Goal: Task Accomplishment & Management: Manage account settings

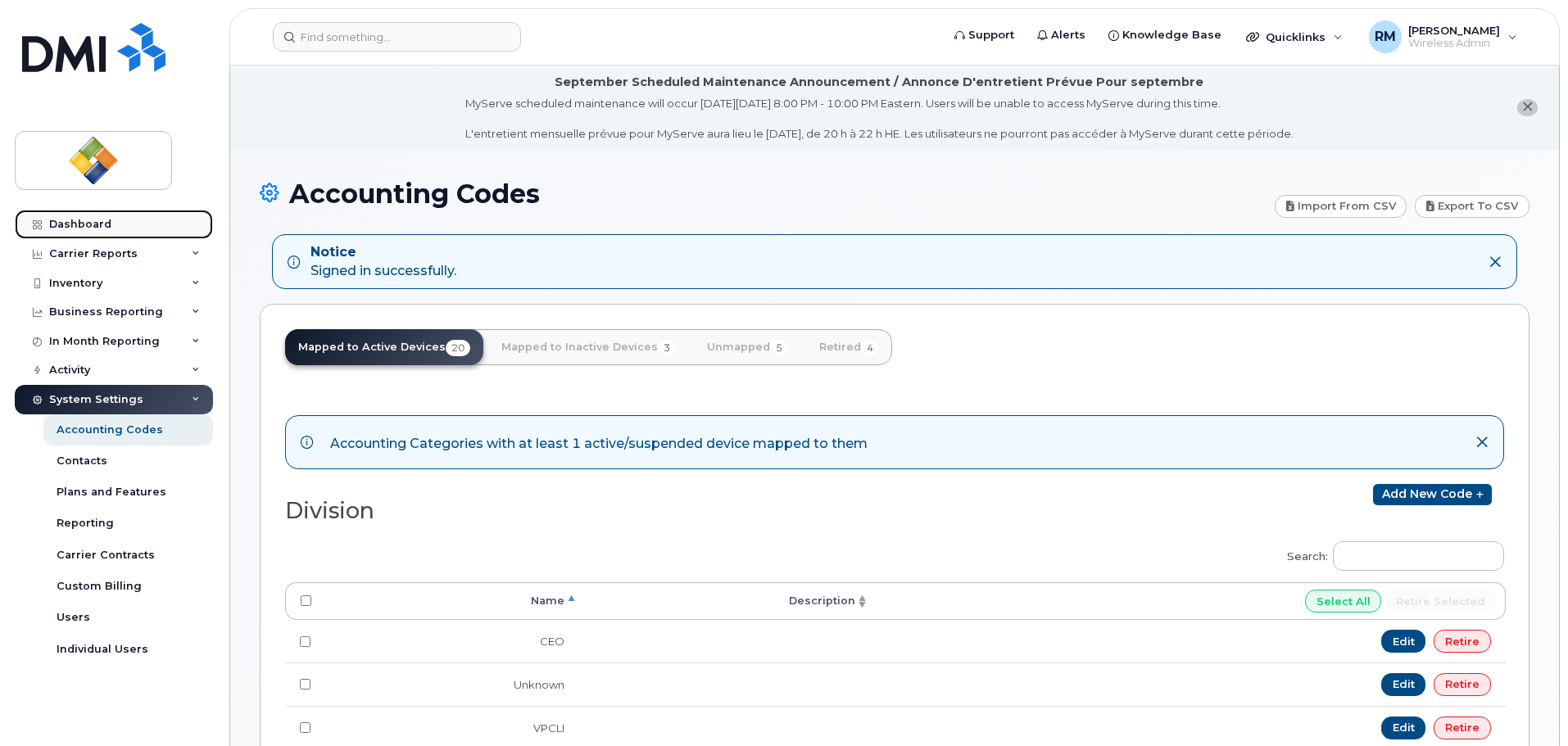
click at [75, 226] on div "Dashboard" at bounding box center [80, 225] width 62 height 13
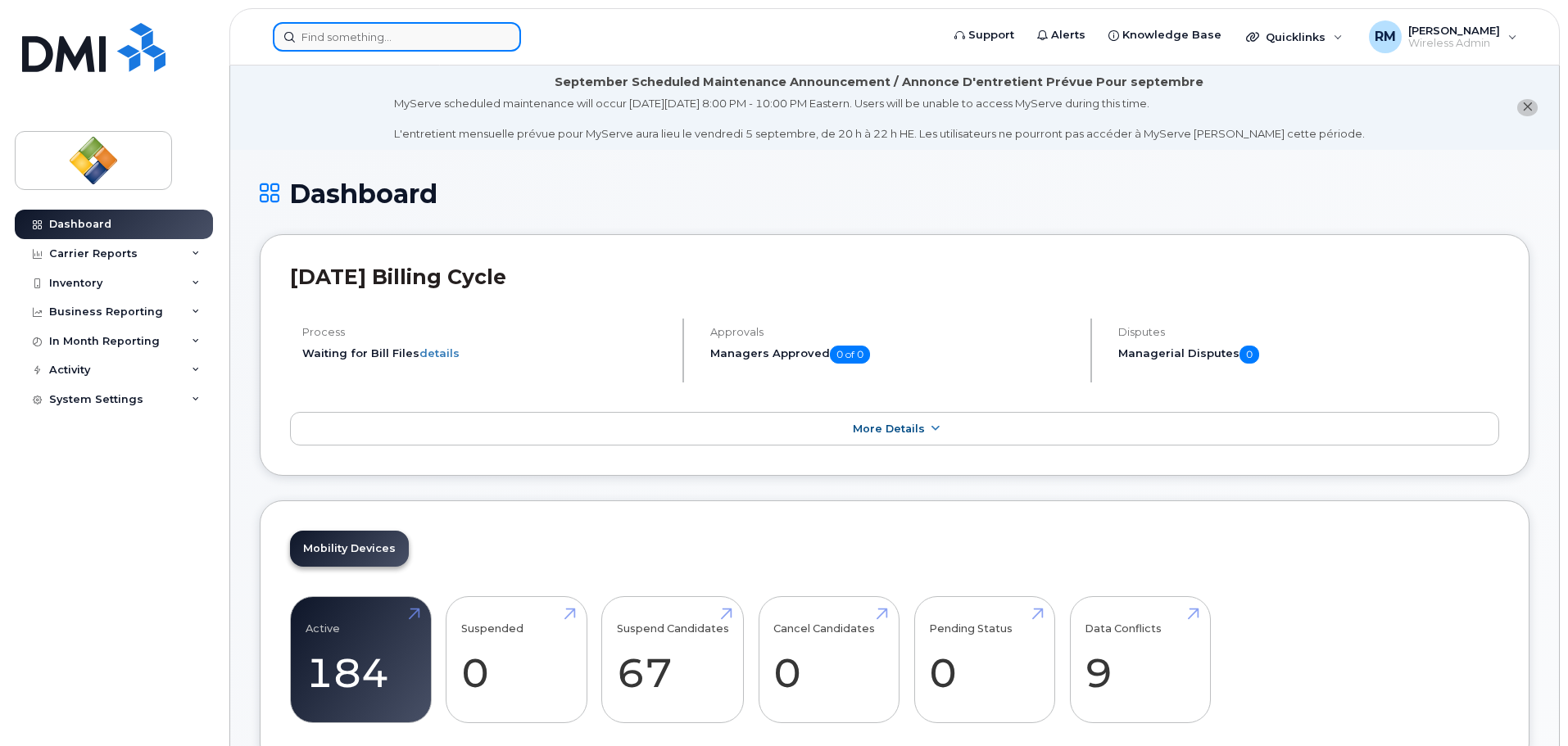
click at [364, 32] on input at bounding box center [397, 36] width 248 height 29
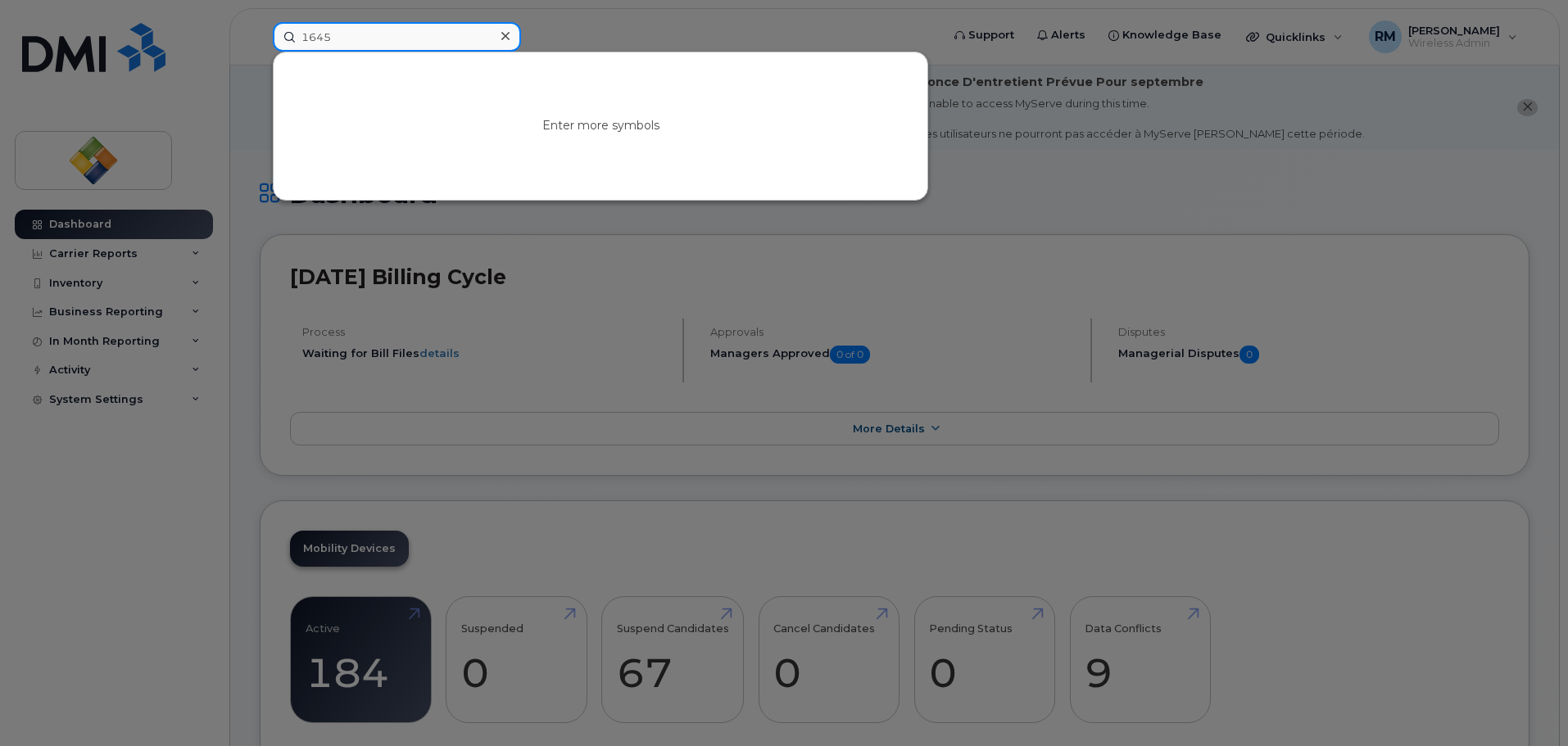
type input "1645"
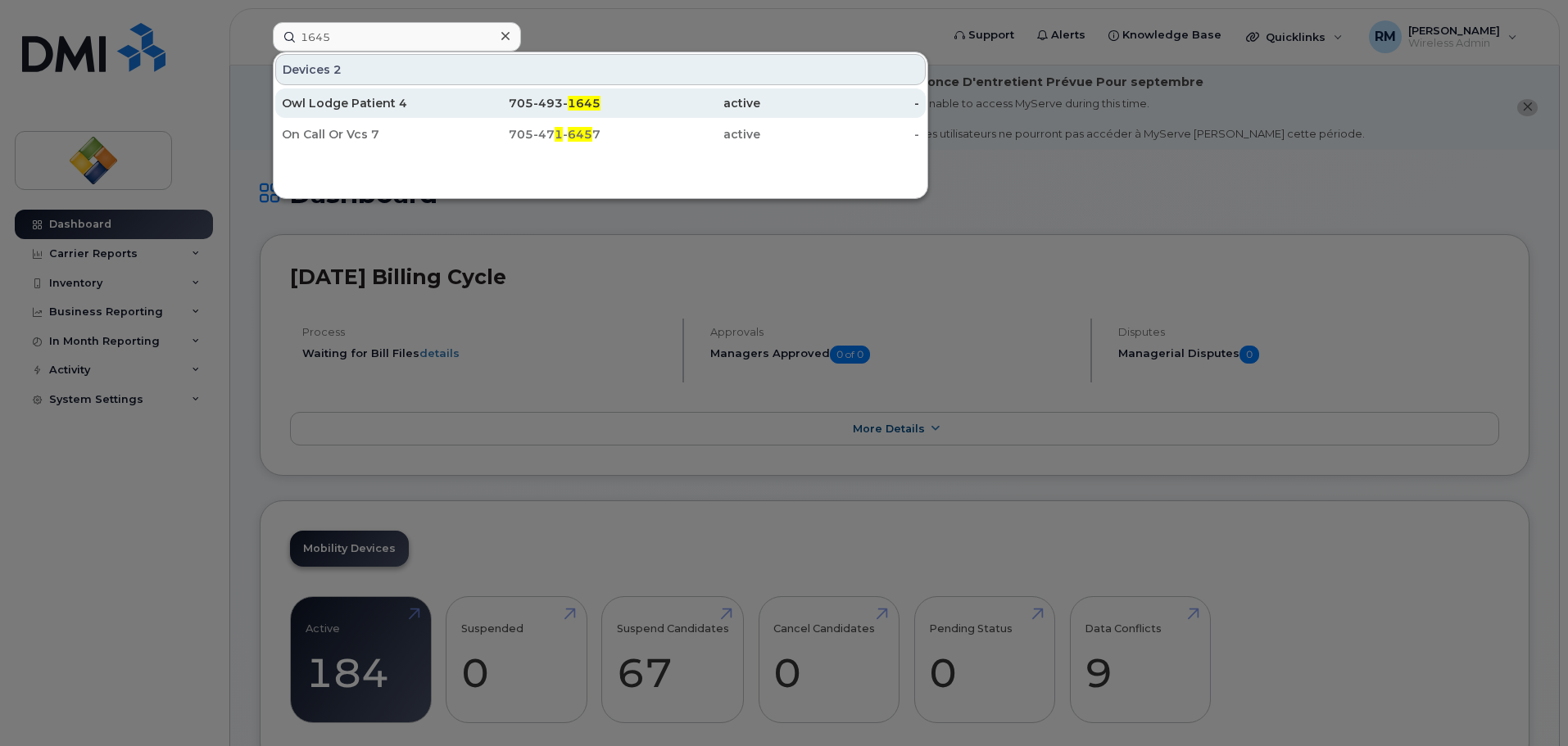
click at [334, 101] on div "Owl Lodge Patient 4" at bounding box center [362, 103] width 160 height 16
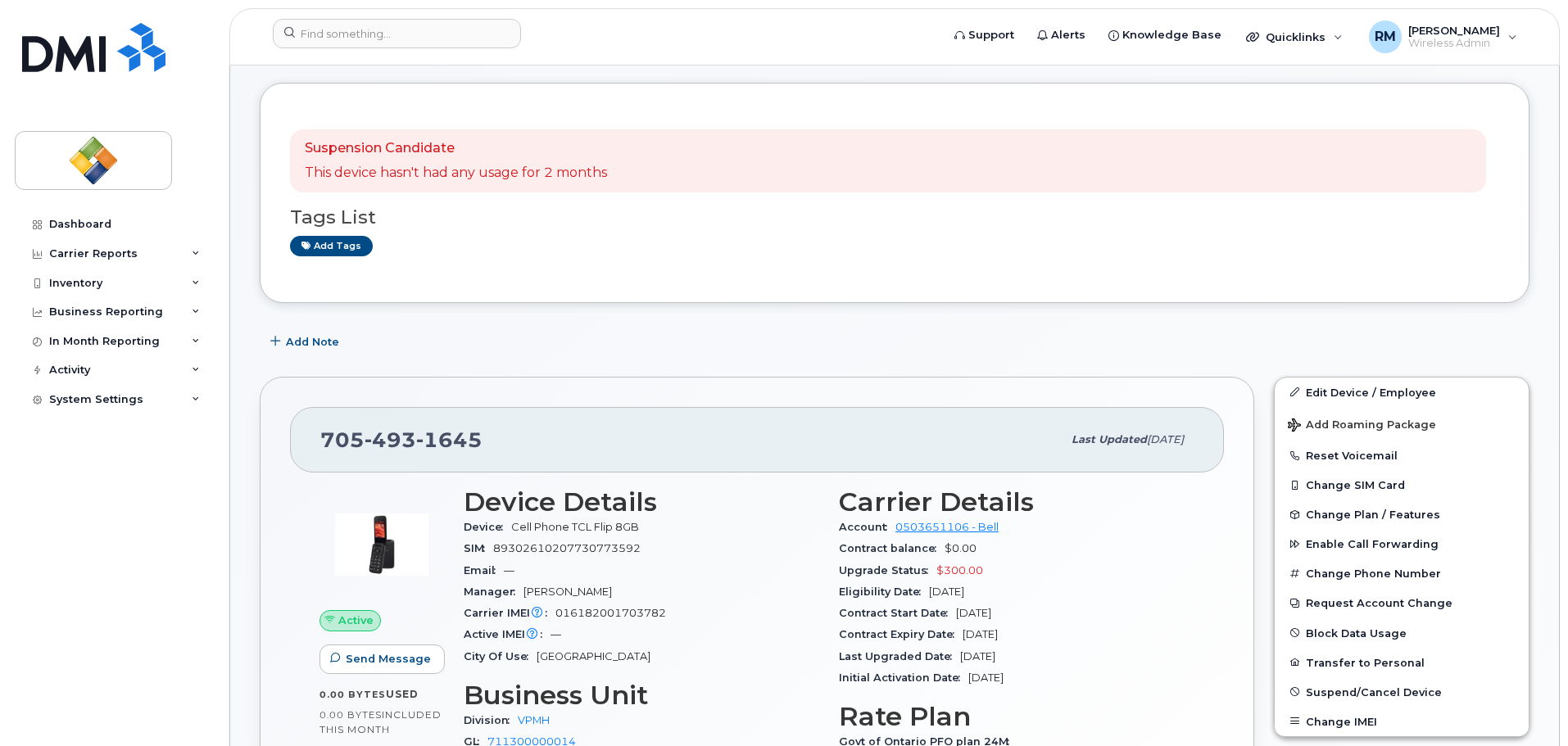
scroll to position [327, 0]
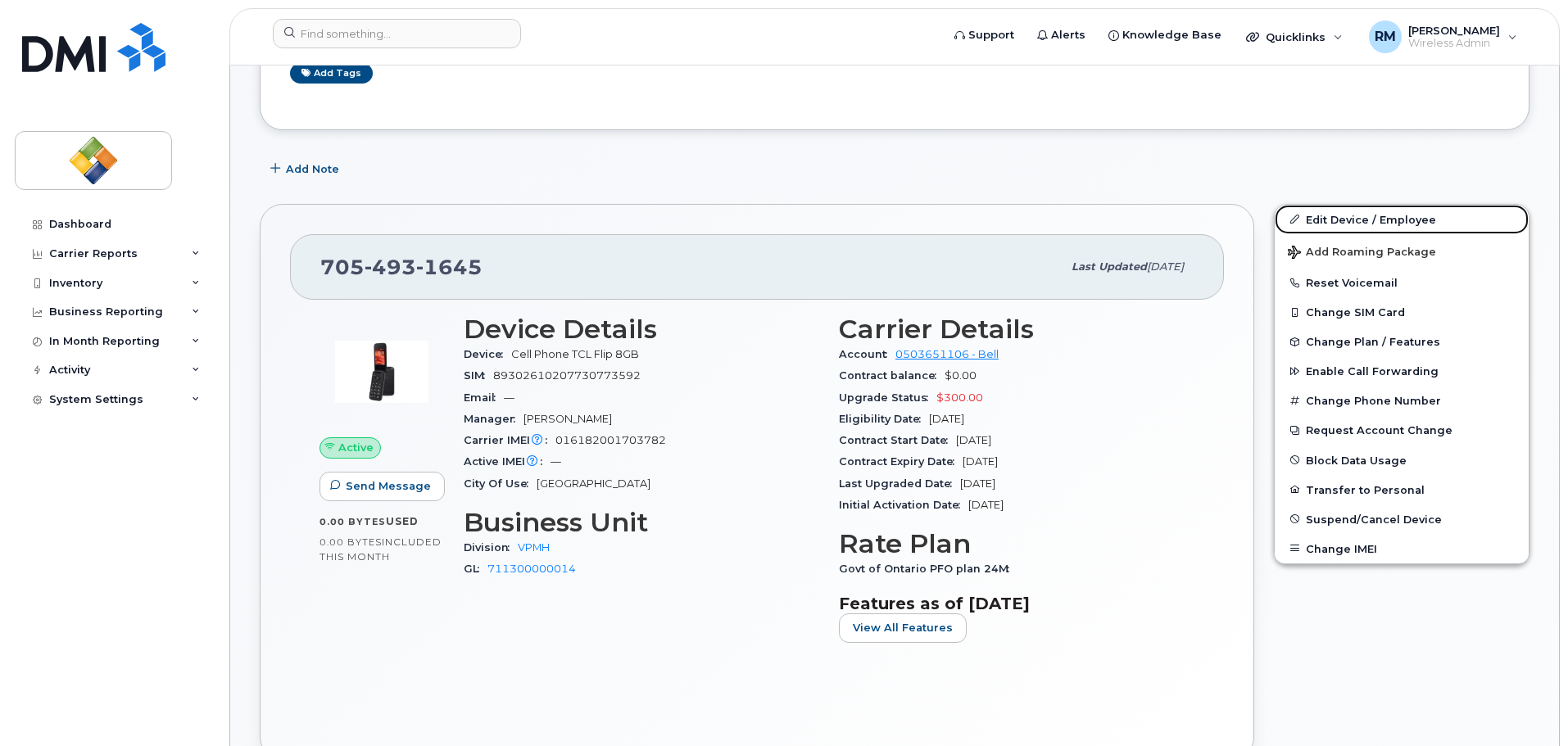
click at [1362, 220] on link "Edit Device / Employee" at bounding box center [1401, 219] width 254 height 29
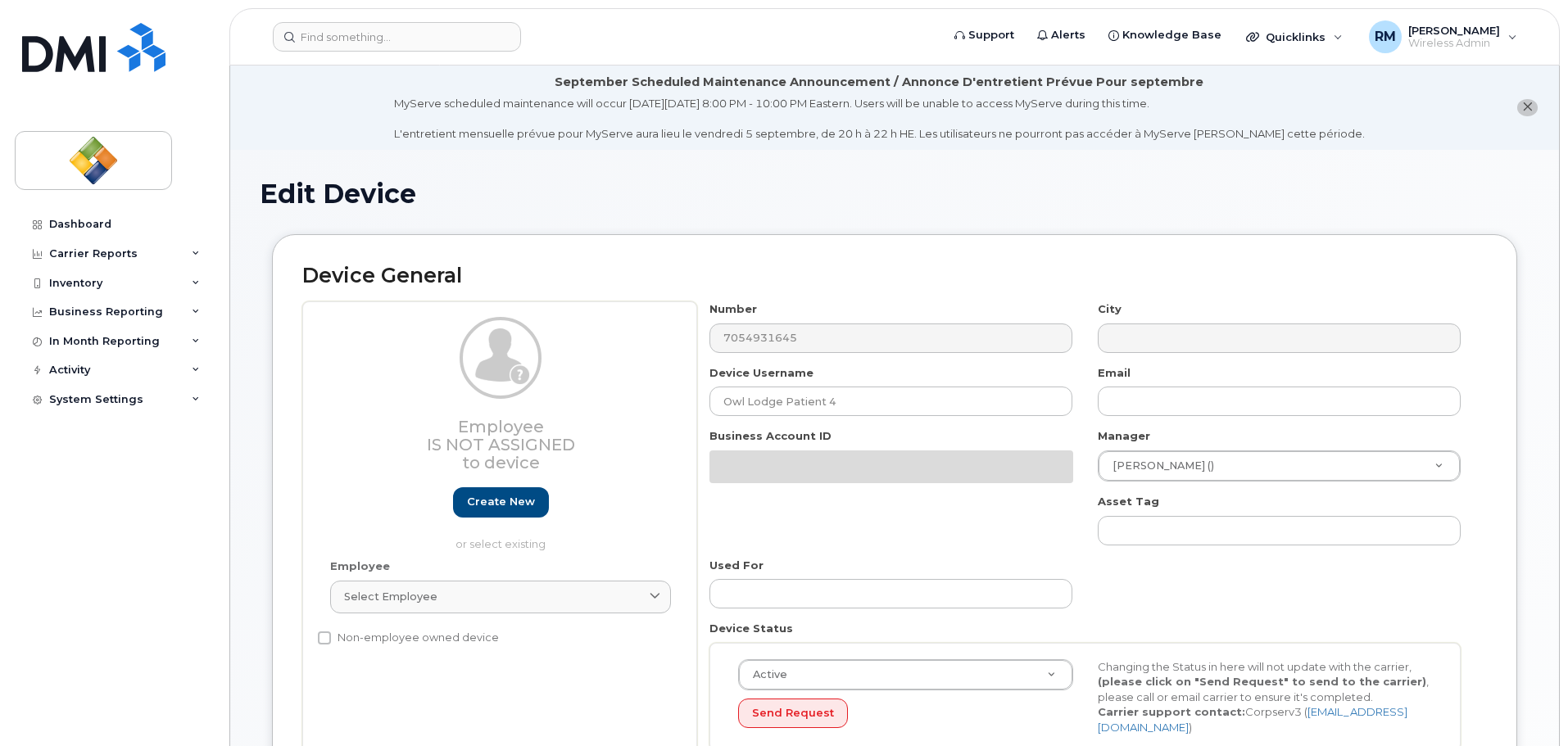
select select "4033417"
select select "4033422"
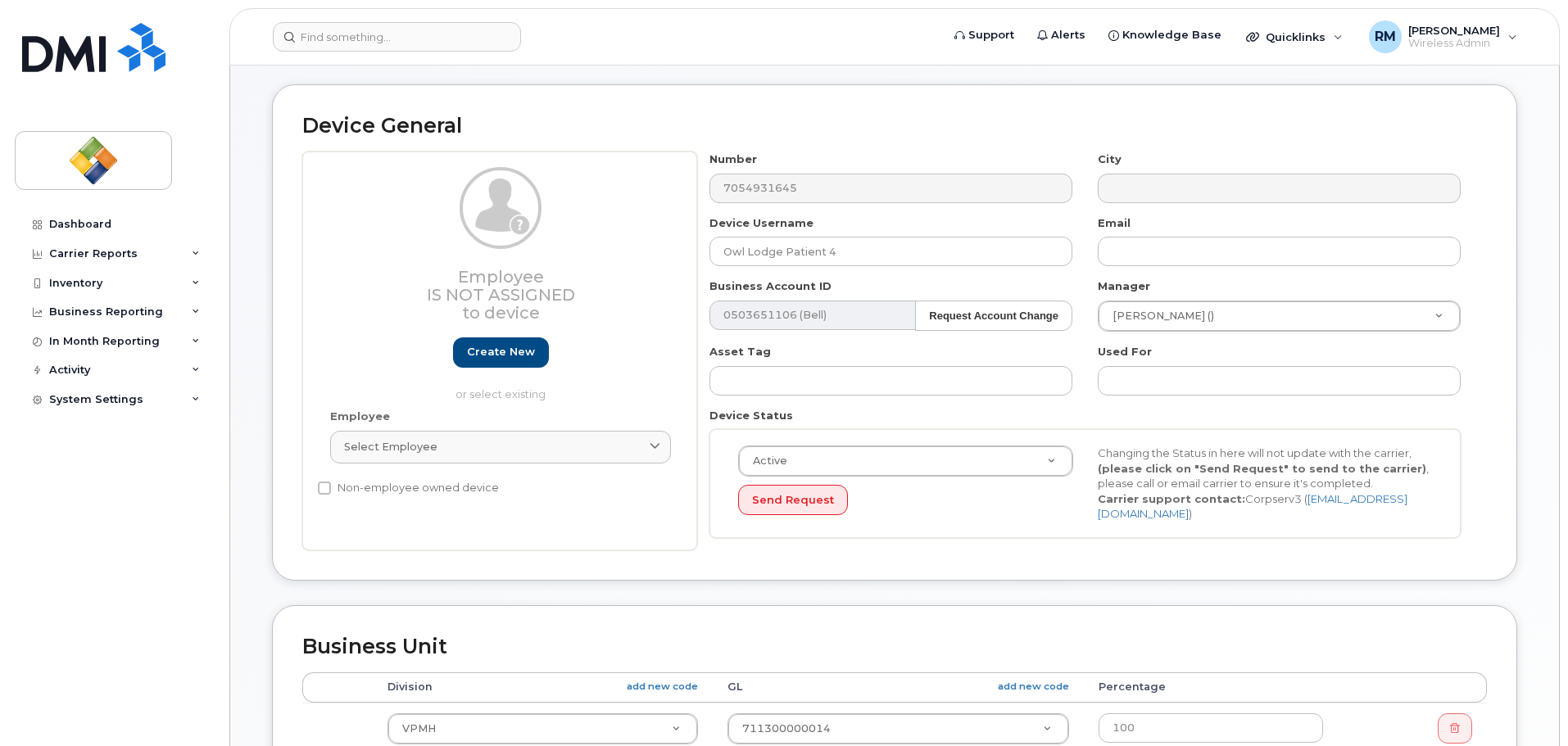
scroll to position [164, 0]
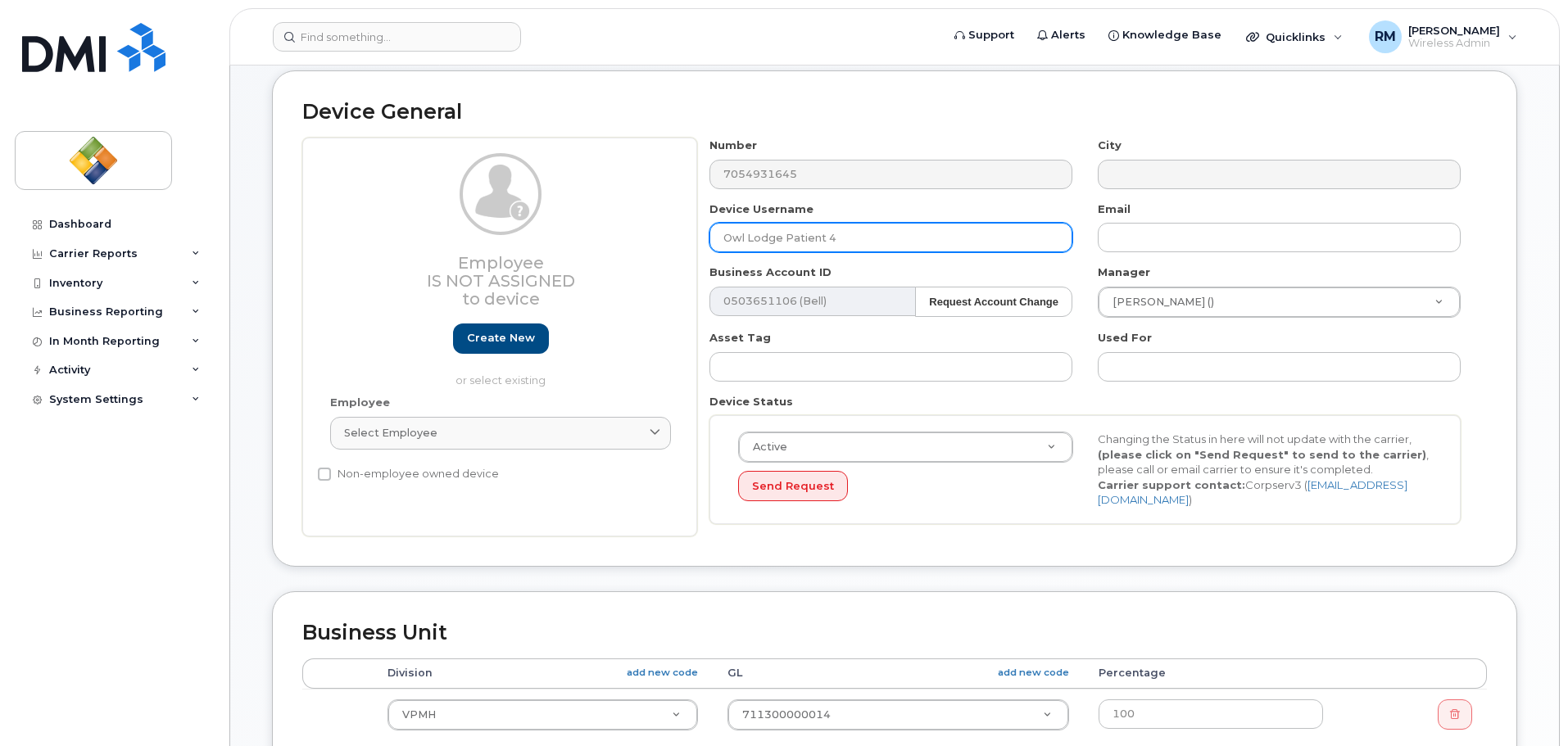
drag, startPoint x: 780, startPoint y: 237, endPoint x: 688, endPoint y: 237, distance: 92.0
click at [689, 237] on div "Employee Is not assigned to device Create new or select existing Employee Selec…" at bounding box center [894, 337] width 1185 height 399
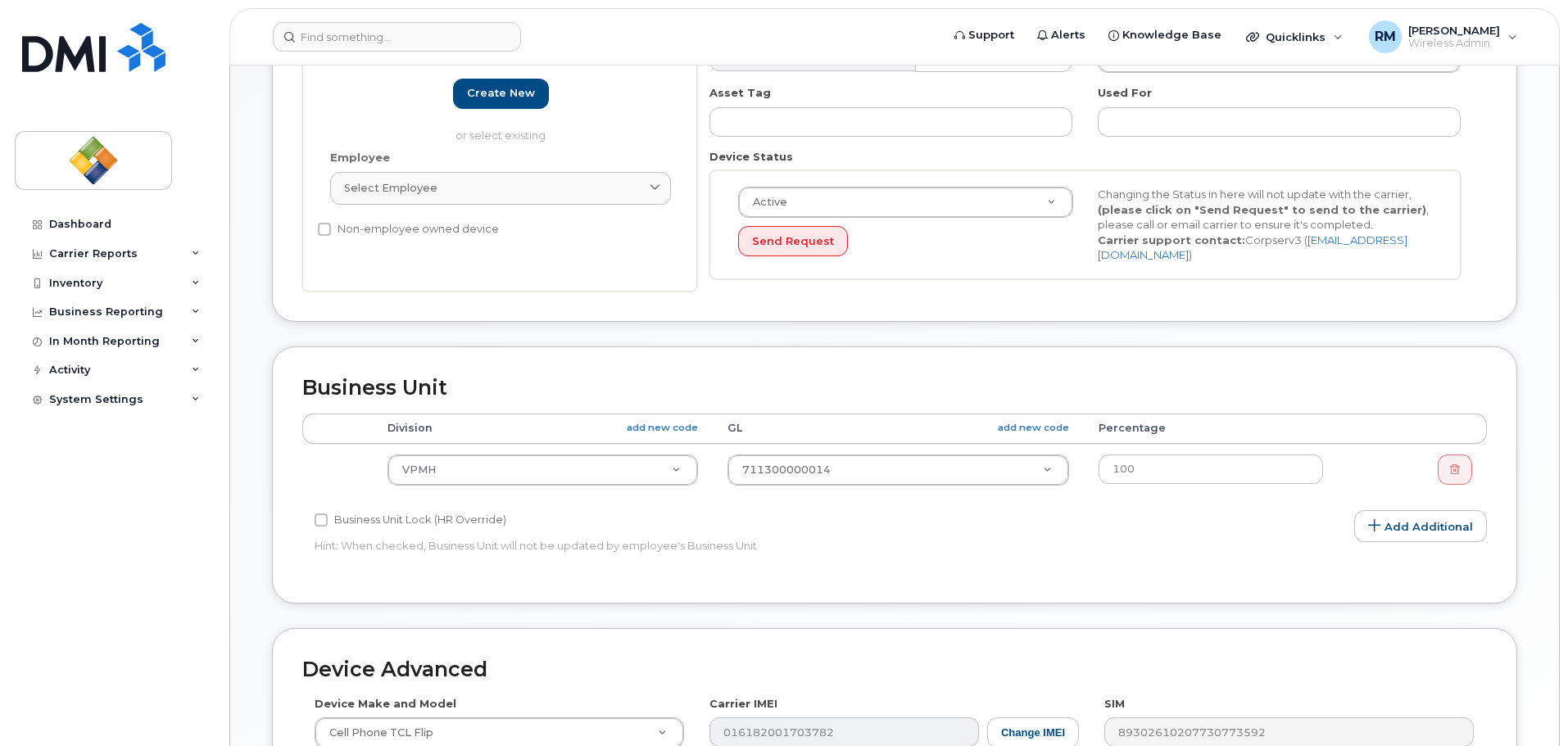
scroll to position [409, 0]
type input "NorthernL Patient 4"
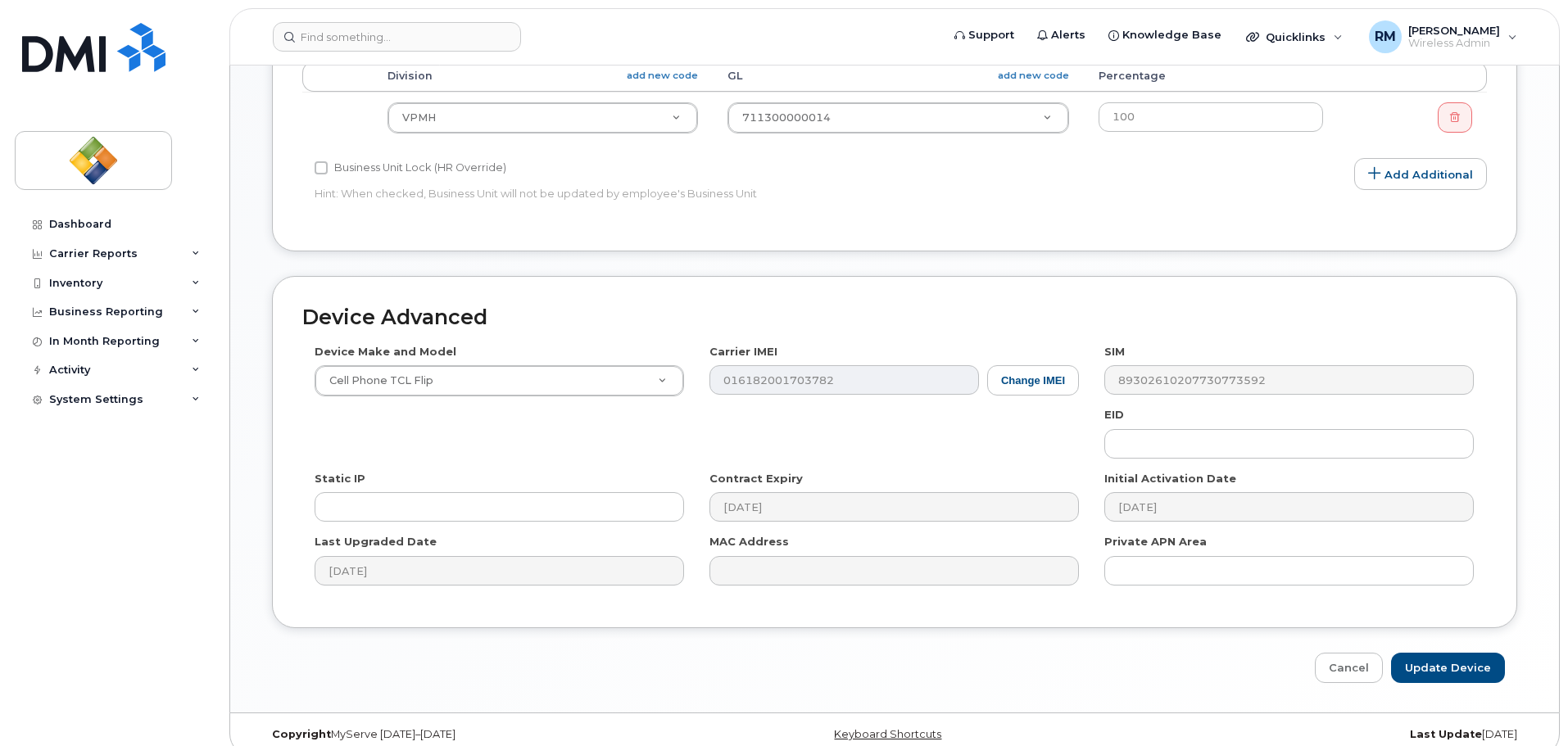
scroll to position [774, 0]
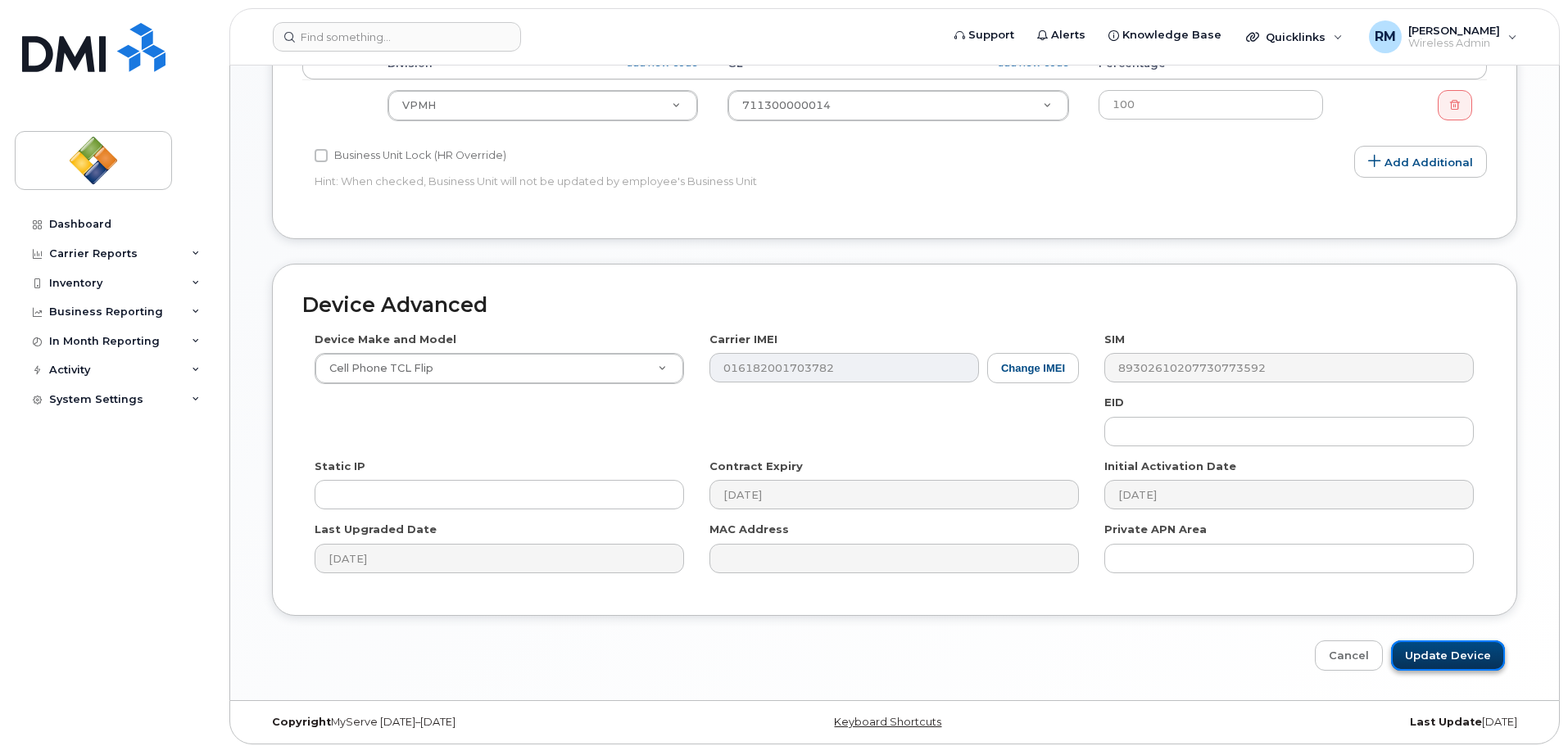
click at [1459, 649] on input "Update Device" at bounding box center [1448, 656] width 114 height 30
type input "Saving..."
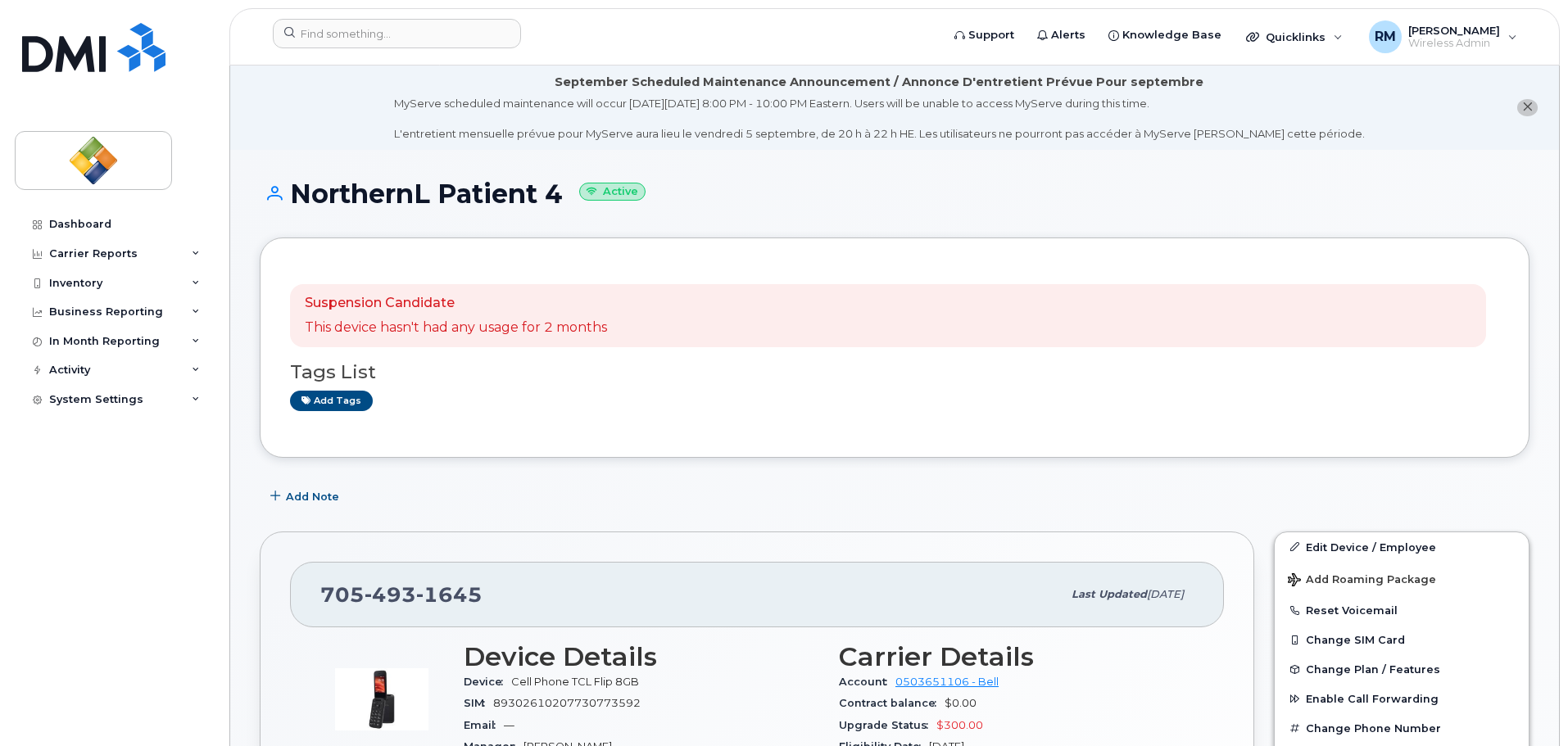
click at [703, 420] on div "Suspension Candidate This device hasn't had any usage for 2 months Tags List Ad…" at bounding box center [894, 348] width 1209 height 160
click at [652, 501] on div "Add Note" at bounding box center [894, 497] width 1270 height 29
click at [774, 511] on div "Add Note" at bounding box center [894, 497] width 1270 height 29
drag, startPoint x: 1347, startPoint y: 545, endPoint x: 1049, endPoint y: 506, distance: 300.5
click at [1347, 545] on link "Edit Device / Employee" at bounding box center [1401, 547] width 254 height 29
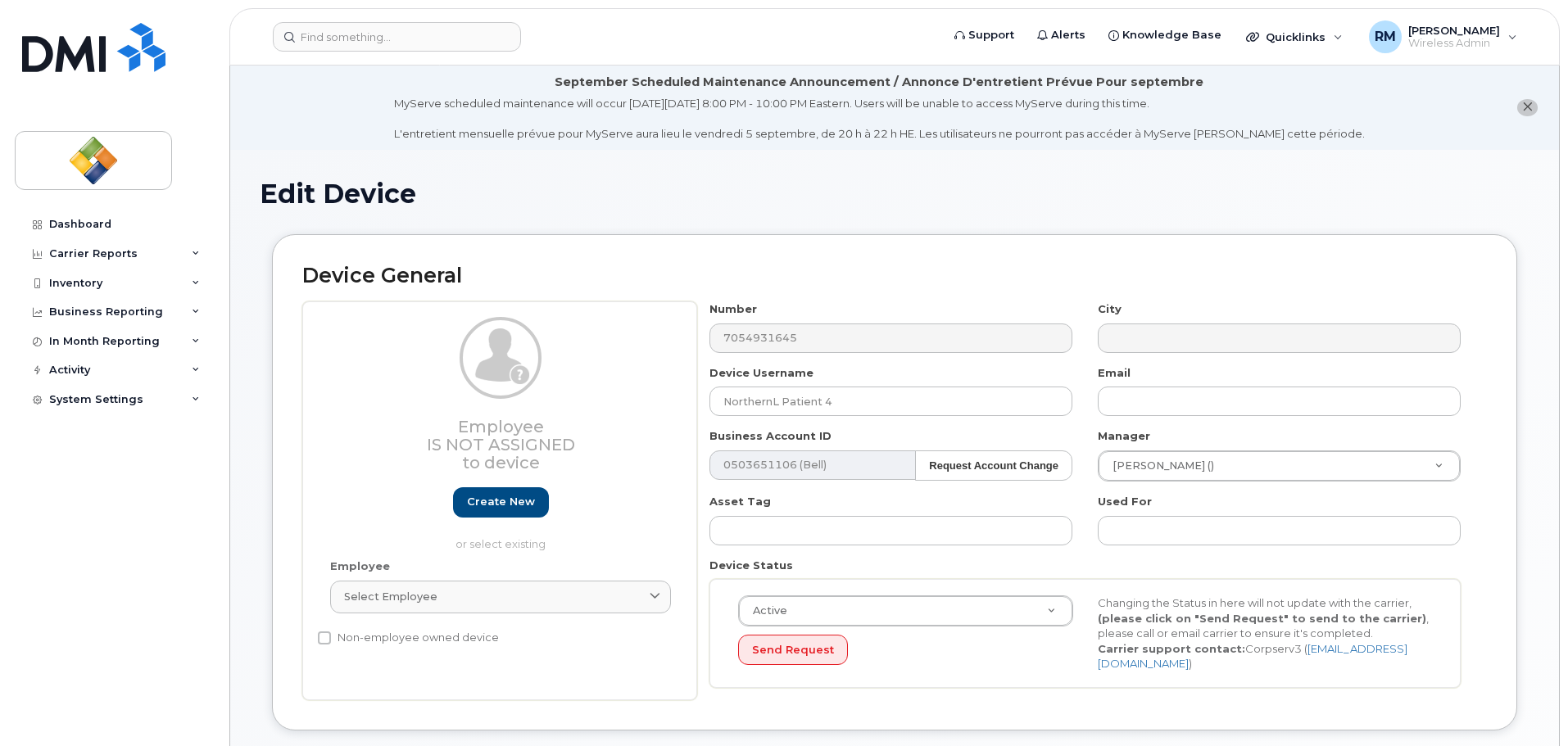
select select "4033417"
select select "4033422"
click at [855, 402] on input "NorthernL Patient 4" at bounding box center [891, 401] width 363 height 29
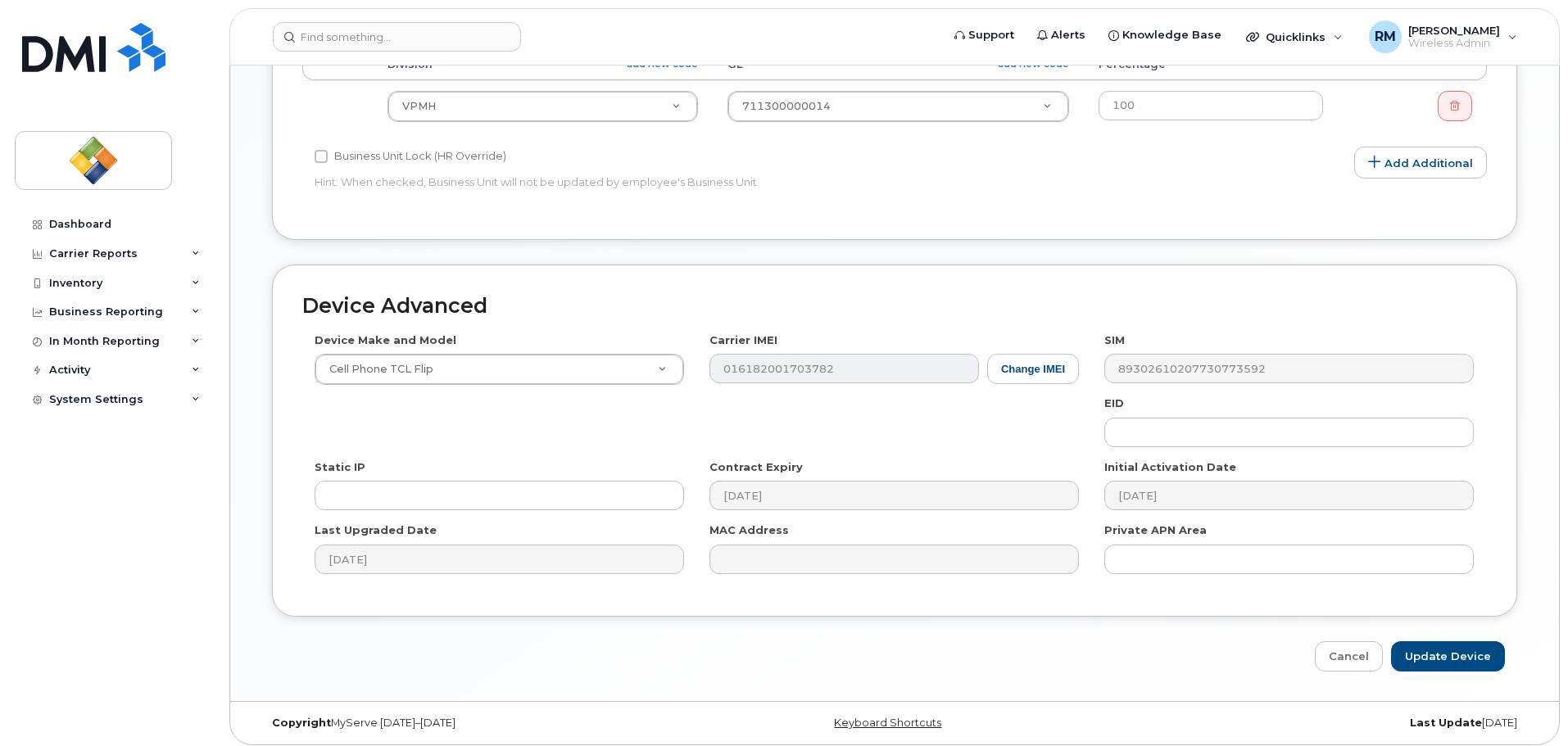
scroll to position [774, 0]
type input "NorthernL Patient 1"
click at [1448, 652] on input "Update Device" at bounding box center [1448, 656] width 114 height 30
type input "Saving..."
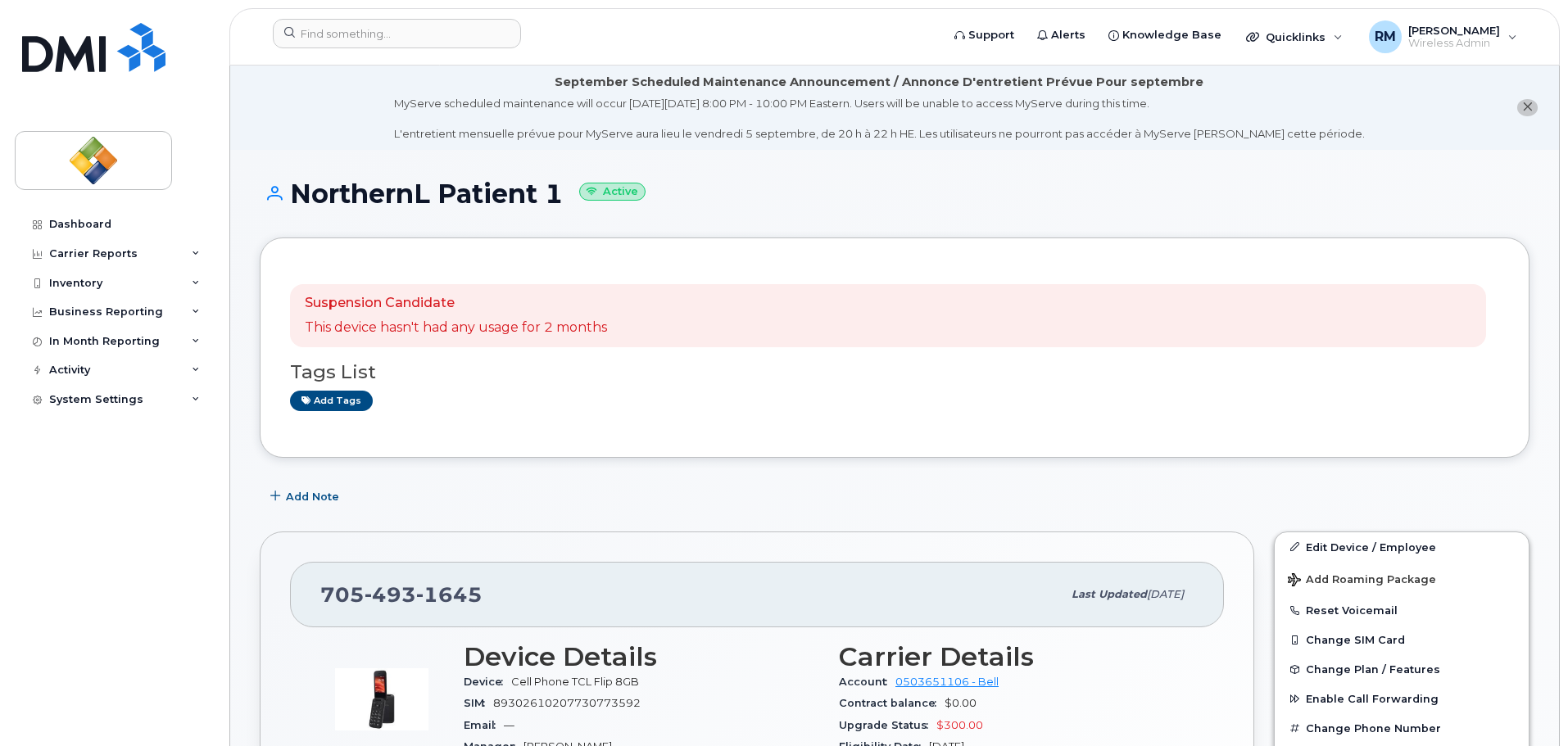
click at [158, 579] on div "Dashboard Carrier Reports Monthly Billing Data Daily Data Pooling Data Behavior…" at bounding box center [115, 465] width 203 height 512
click at [438, 504] on div "Add Note" at bounding box center [894, 497] width 1270 height 29
click at [484, 486] on div "Add Note" at bounding box center [894, 497] width 1270 height 29
click at [130, 482] on div "Dashboard Carrier Reports Monthly Billing Data Daily Data Pooling Data Behavior…" at bounding box center [115, 465] width 203 height 512
click at [529, 457] on div "Suspension Candidate This device hasn't had any usage for 2 months Tags List Ad…" at bounding box center [894, 348] width 1270 height 221
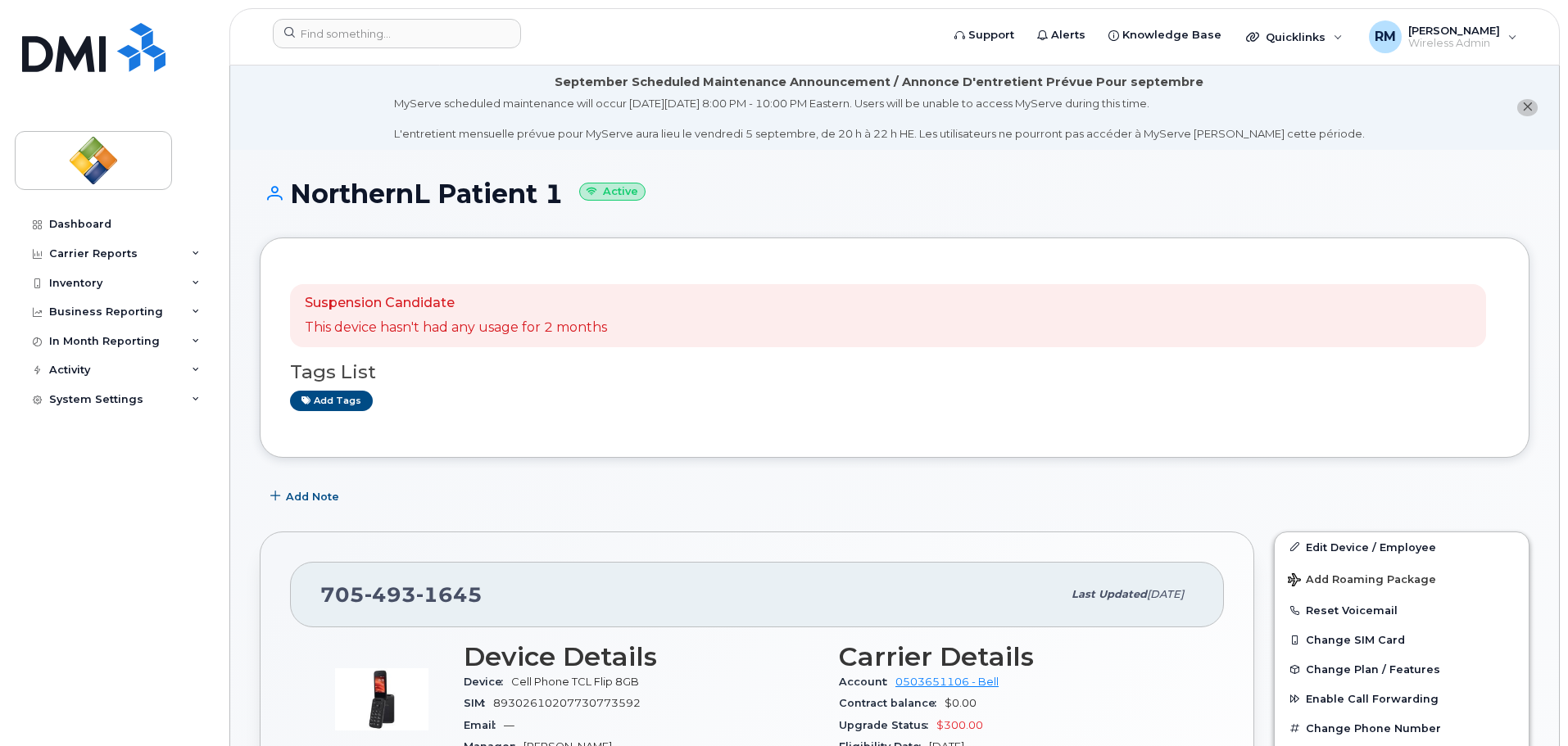
click at [159, 607] on div "Dashboard Carrier Reports Monthly Billing Data Daily Data Pooling Data Behavior…" at bounding box center [115, 465] width 203 height 512
click at [816, 511] on div "Add Note" at bounding box center [894, 497] width 1270 height 29
click at [910, 207] on h1 "NorthernL Patient 1 Active" at bounding box center [894, 194] width 1270 height 29
click at [545, 496] on div "Add Note" at bounding box center [894, 497] width 1270 height 29
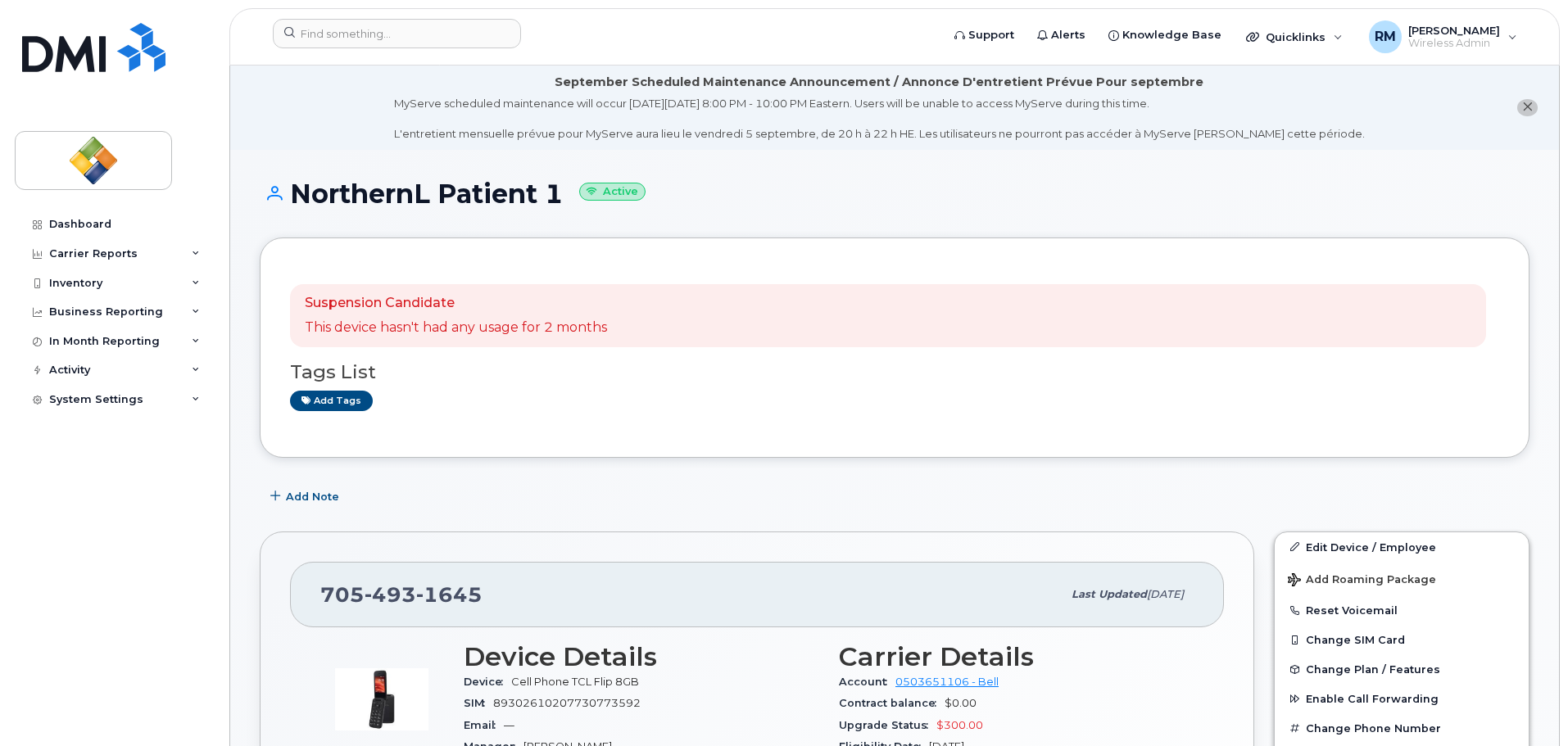
click at [1000, 505] on div "Add Note" at bounding box center [894, 497] width 1270 height 29
click at [1523, 105] on icon "close notification" at bounding box center [1527, 107] width 10 height 10
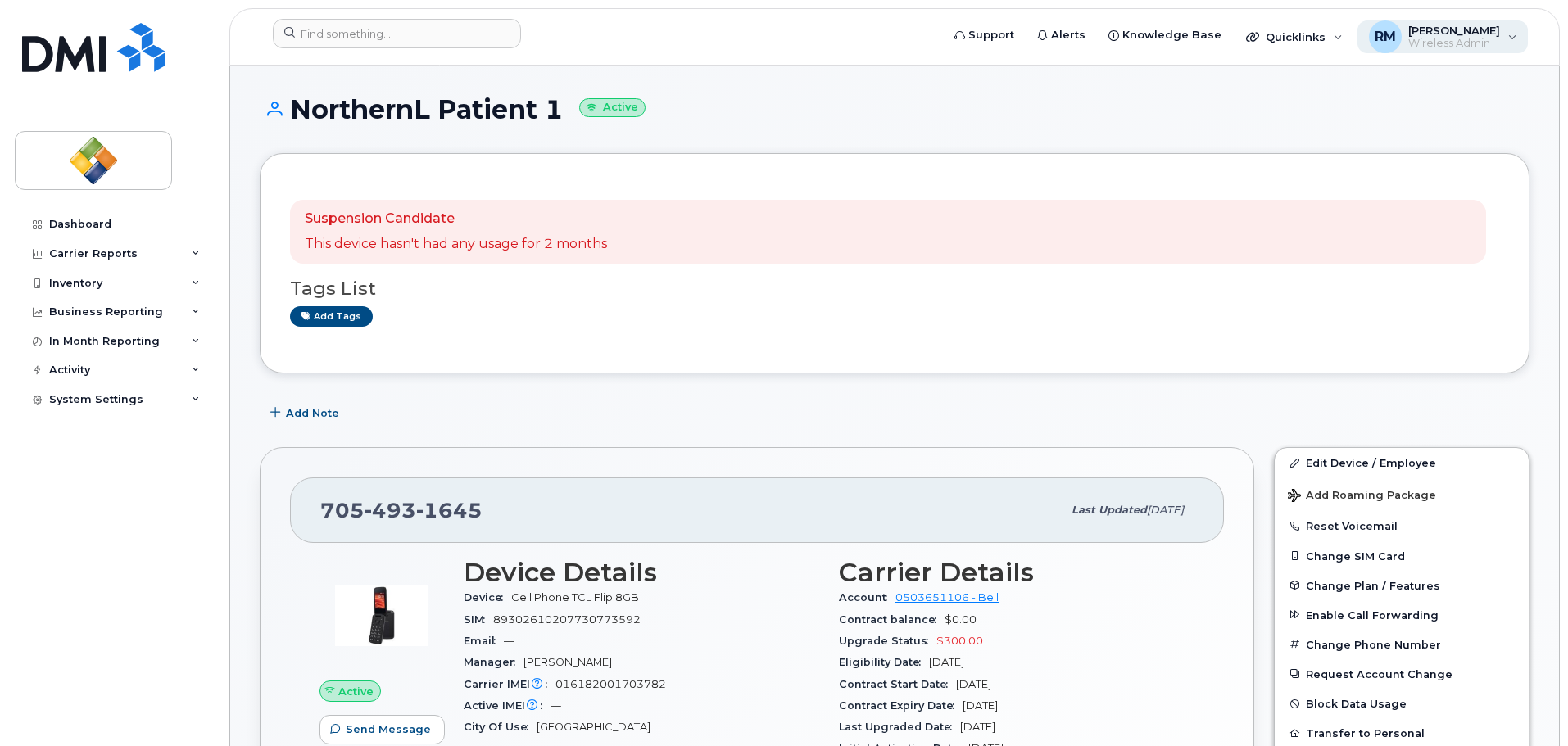
click at [1381, 36] on span "RM" at bounding box center [1385, 36] width 21 height 20
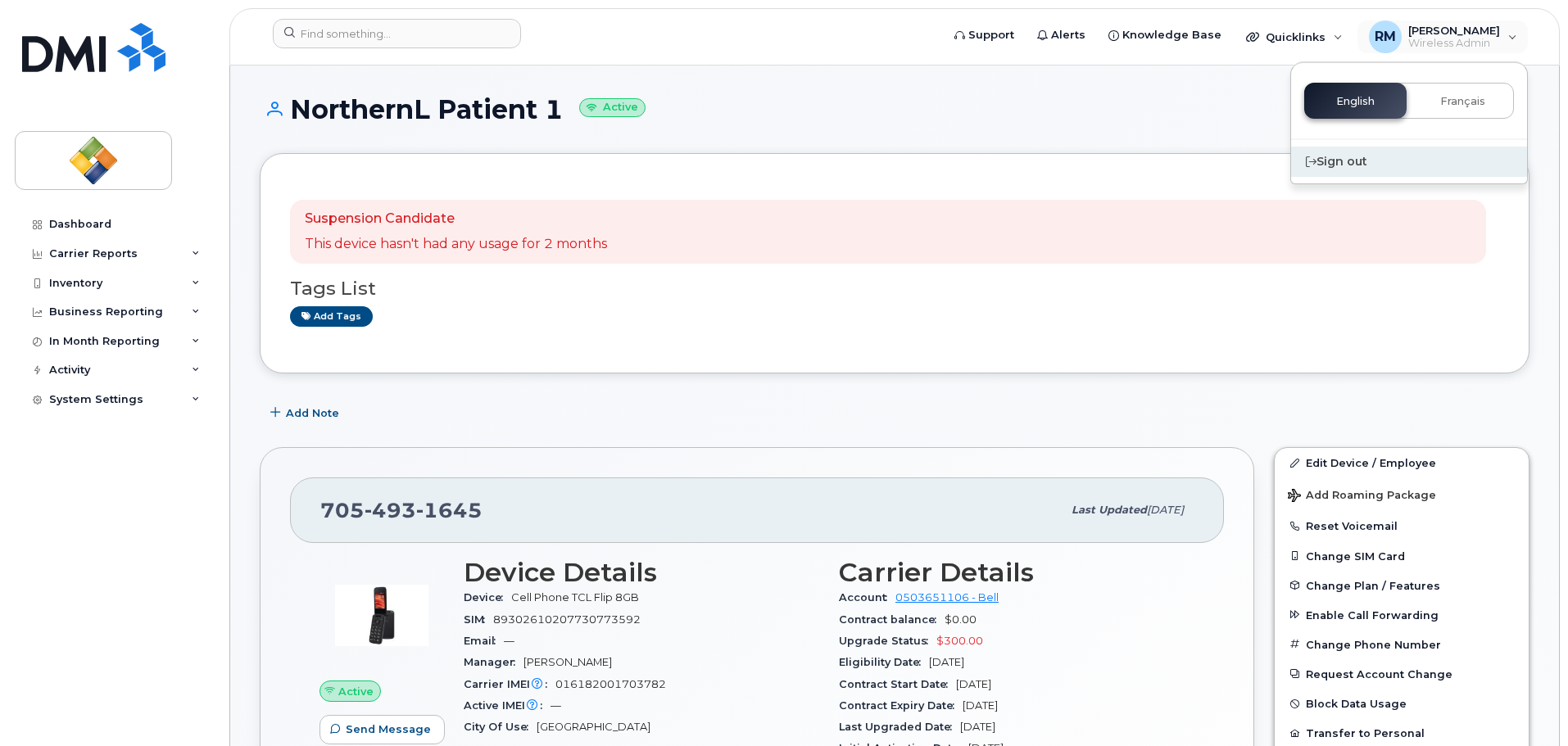
click at [1359, 164] on div "Sign out" at bounding box center [1409, 162] width 236 height 30
